Goal: Book appointment/travel/reservation

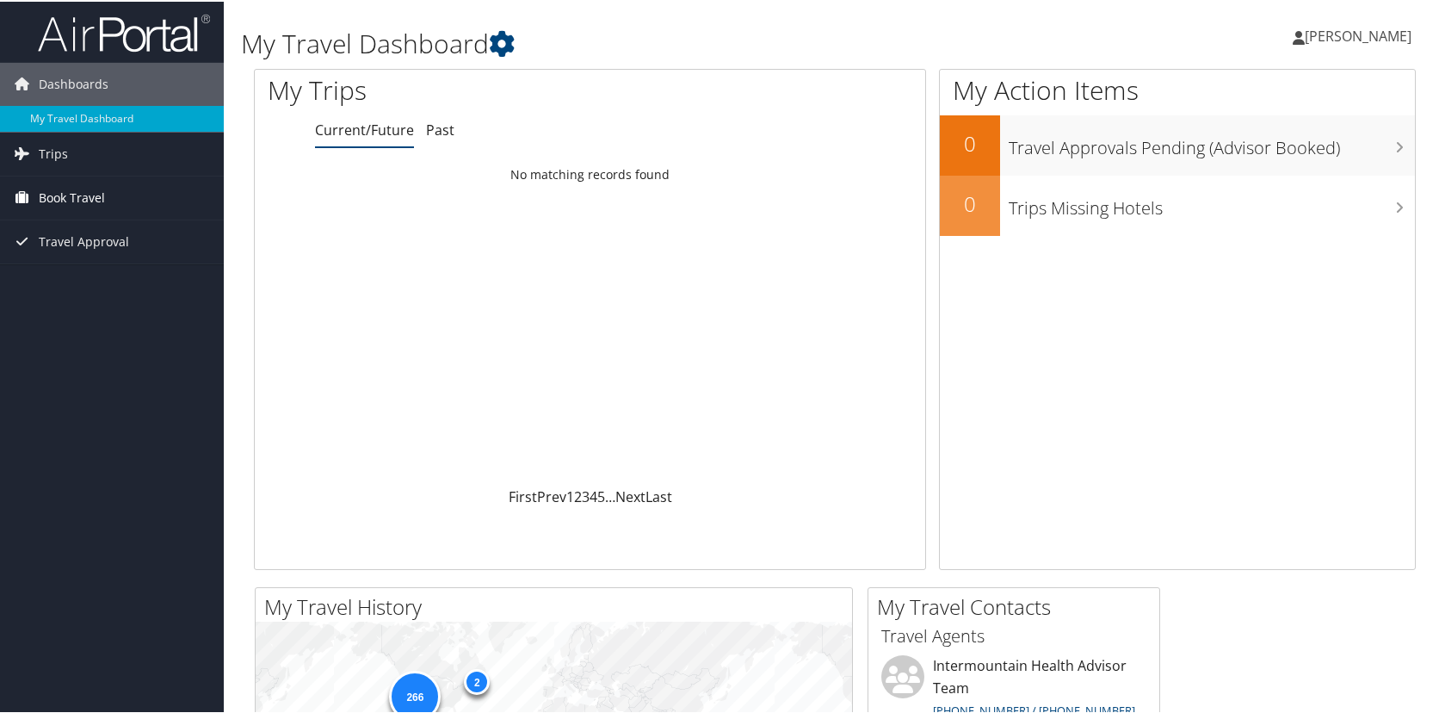
click at [71, 195] on span "Book Travel" at bounding box center [72, 196] width 66 height 43
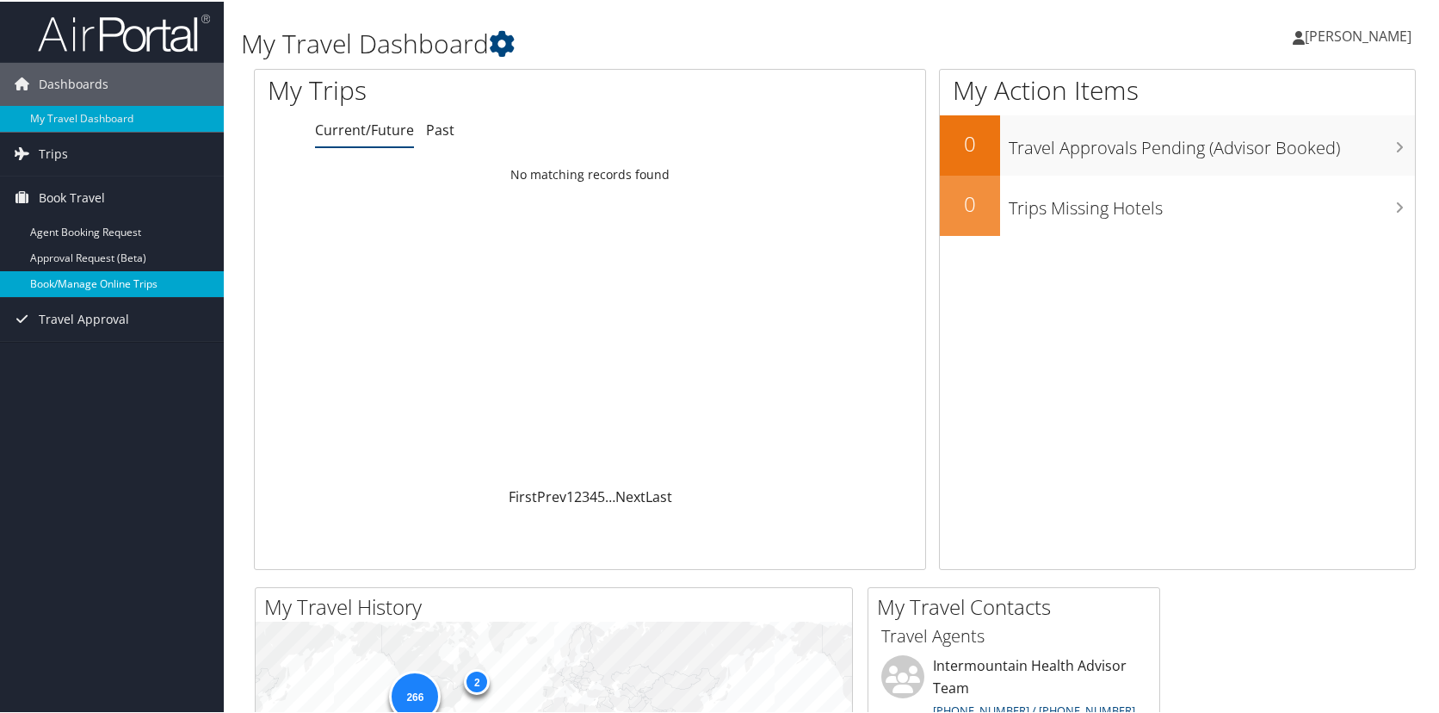
click at [77, 278] on link "Book/Manage Online Trips" at bounding box center [112, 282] width 224 height 26
